Goal: Information Seeking & Learning: Learn about a topic

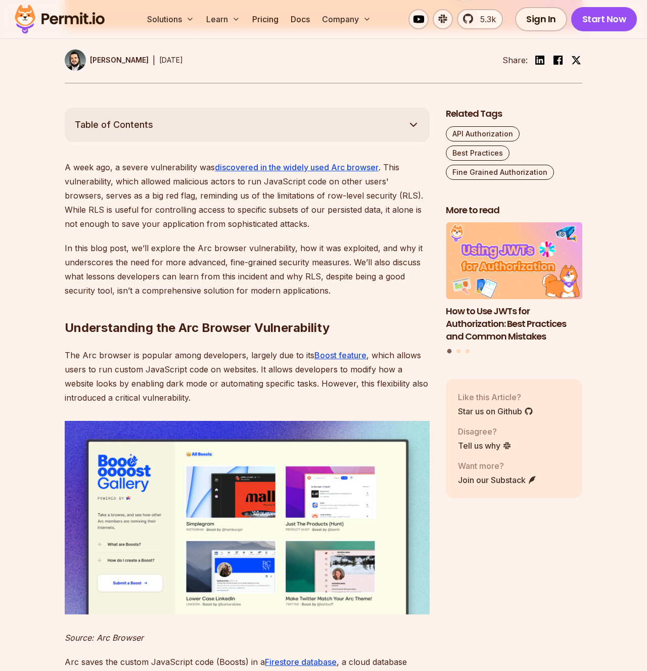
scroll to position [560, 0]
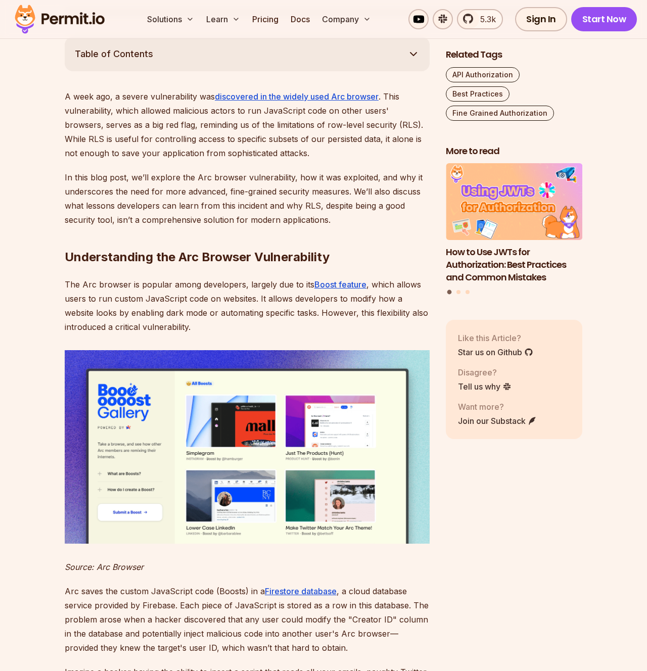
click at [220, 285] on p "The Arc browser is popular among developers, largely due to its Boost feature ,…" at bounding box center [247, 305] width 365 height 57
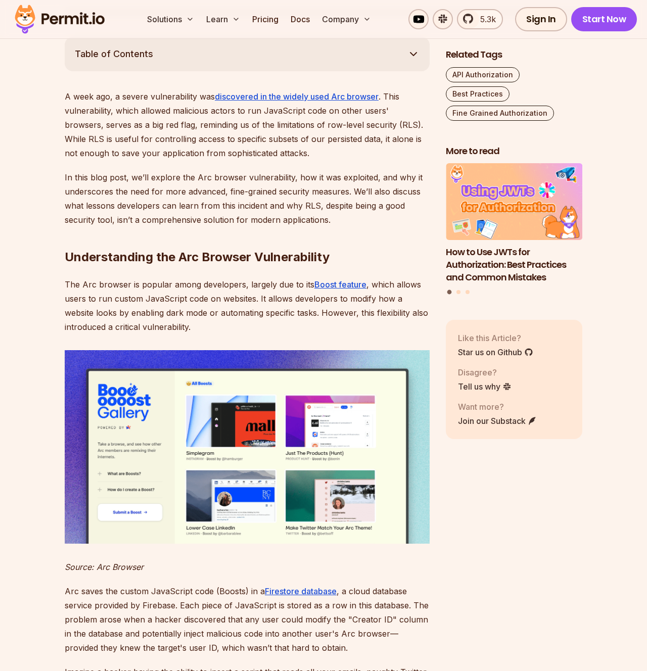
click at [220, 285] on p "The Arc browser is popular among developers, largely due to its Boost feature ,…" at bounding box center [247, 305] width 365 height 57
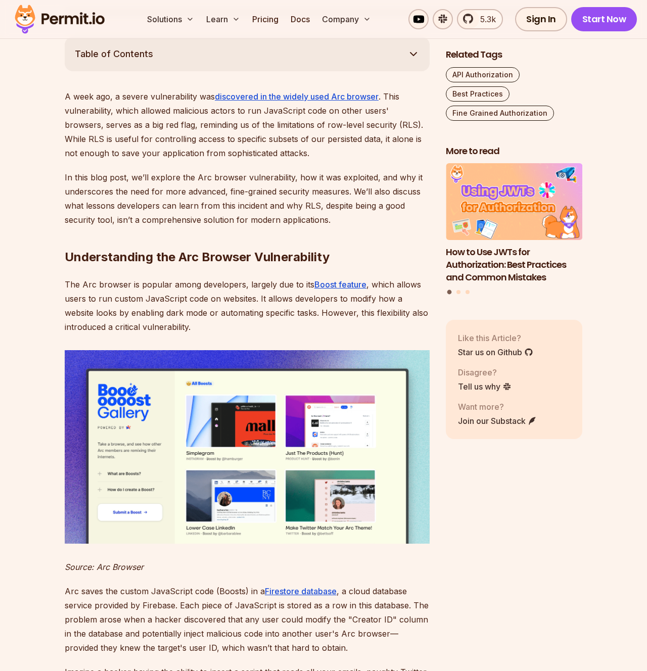
click at [220, 285] on p "The Arc browser is popular among developers, largely due to its Boost feature ,…" at bounding box center [247, 305] width 365 height 57
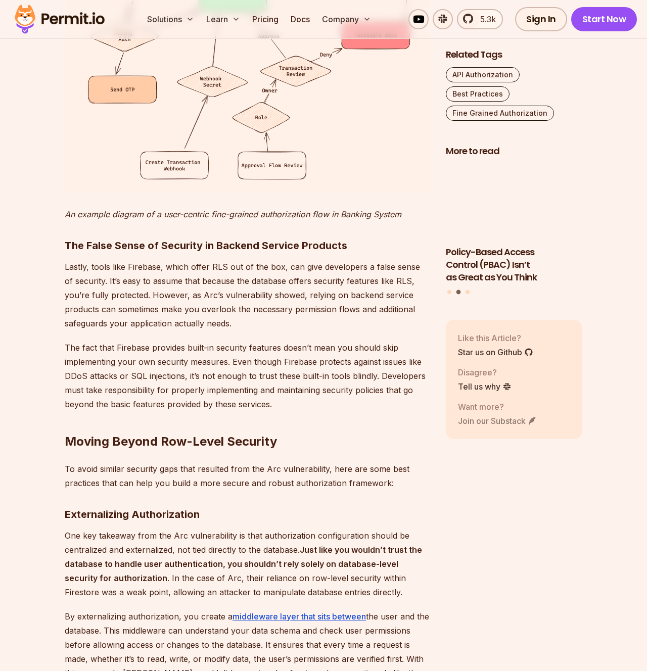
scroll to position [2331, 0]
